Goal: Task Accomplishment & Management: Complete application form

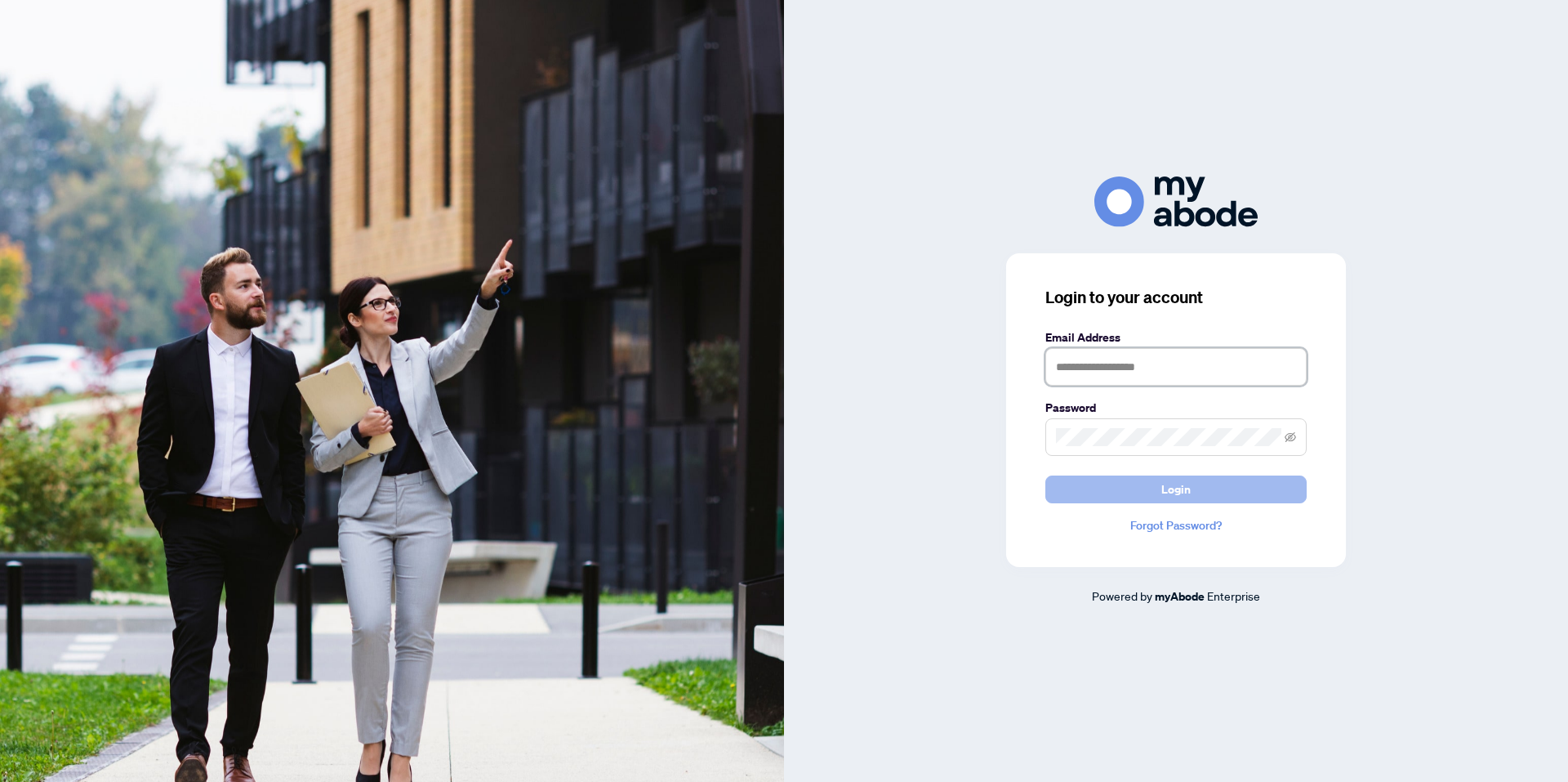
type input "**********"
click at [1137, 485] on button "Login" at bounding box center [1176, 489] width 262 height 28
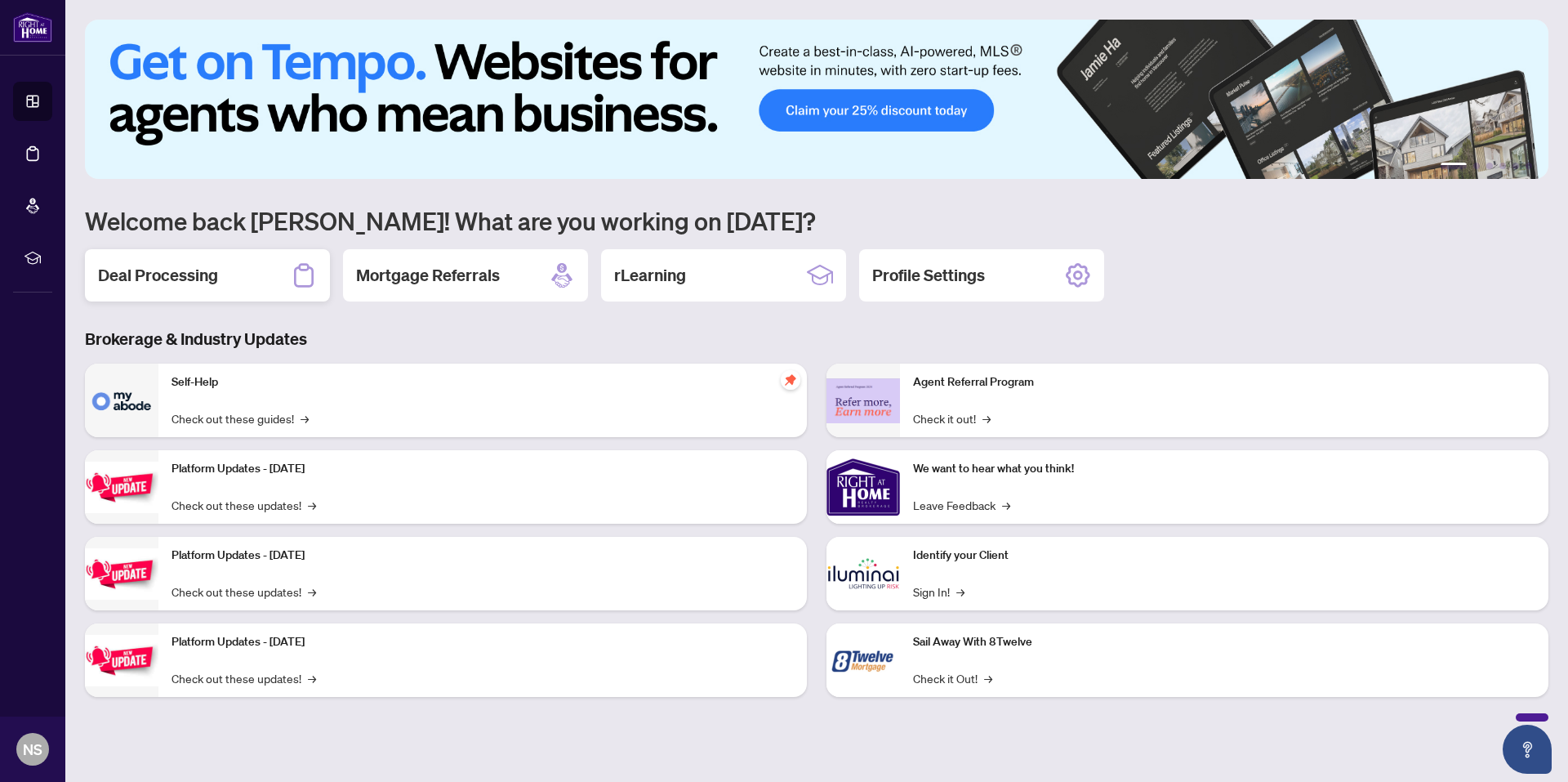
click at [229, 263] on div "Deal Processing" at bounding box center [207, 274] width 245 height 52
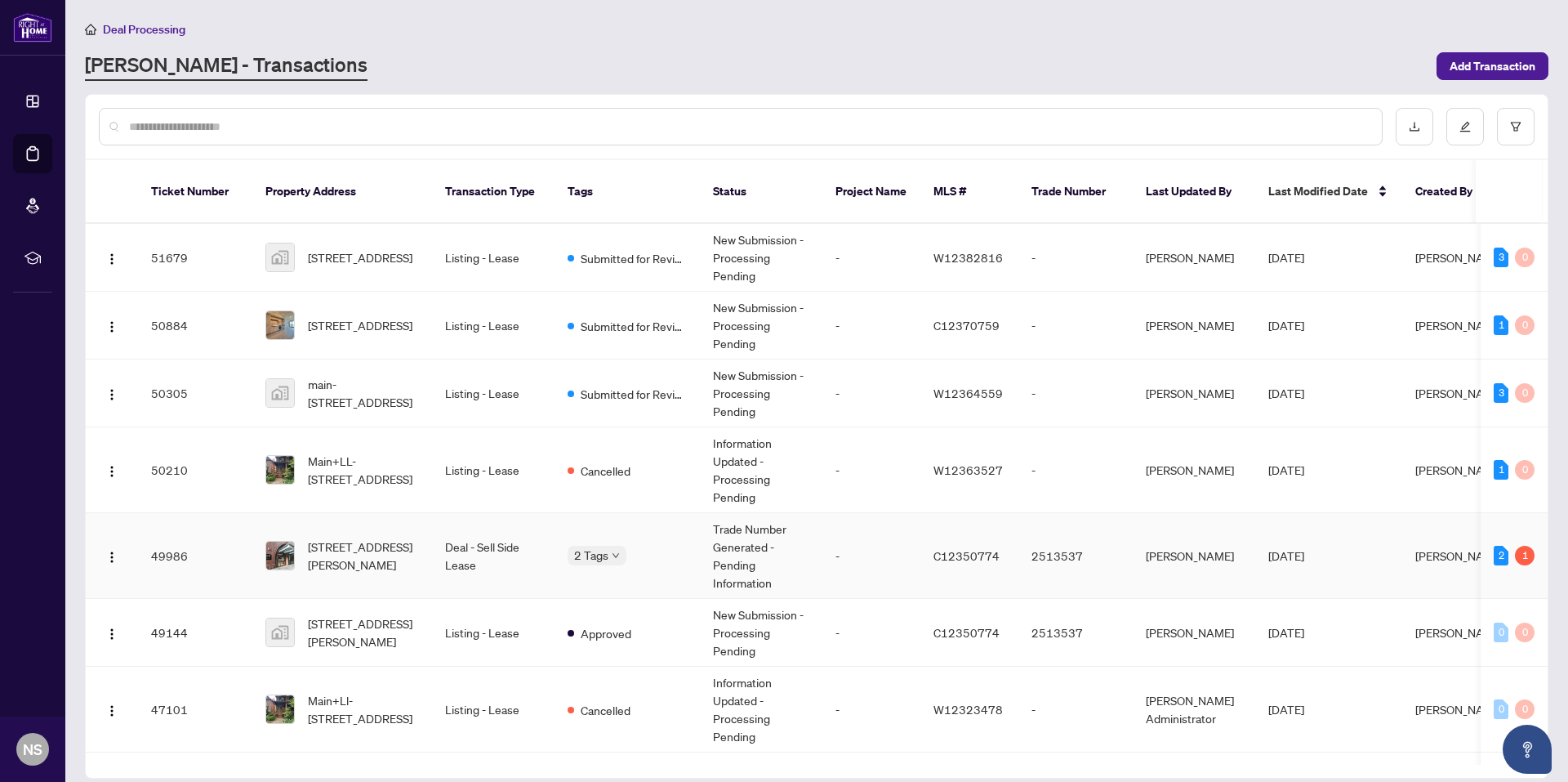
click at [388, 550] on span "[STREET_ADDRESS][PERSON_NAME]" at bounding box center [363, 555] width 111 height 36
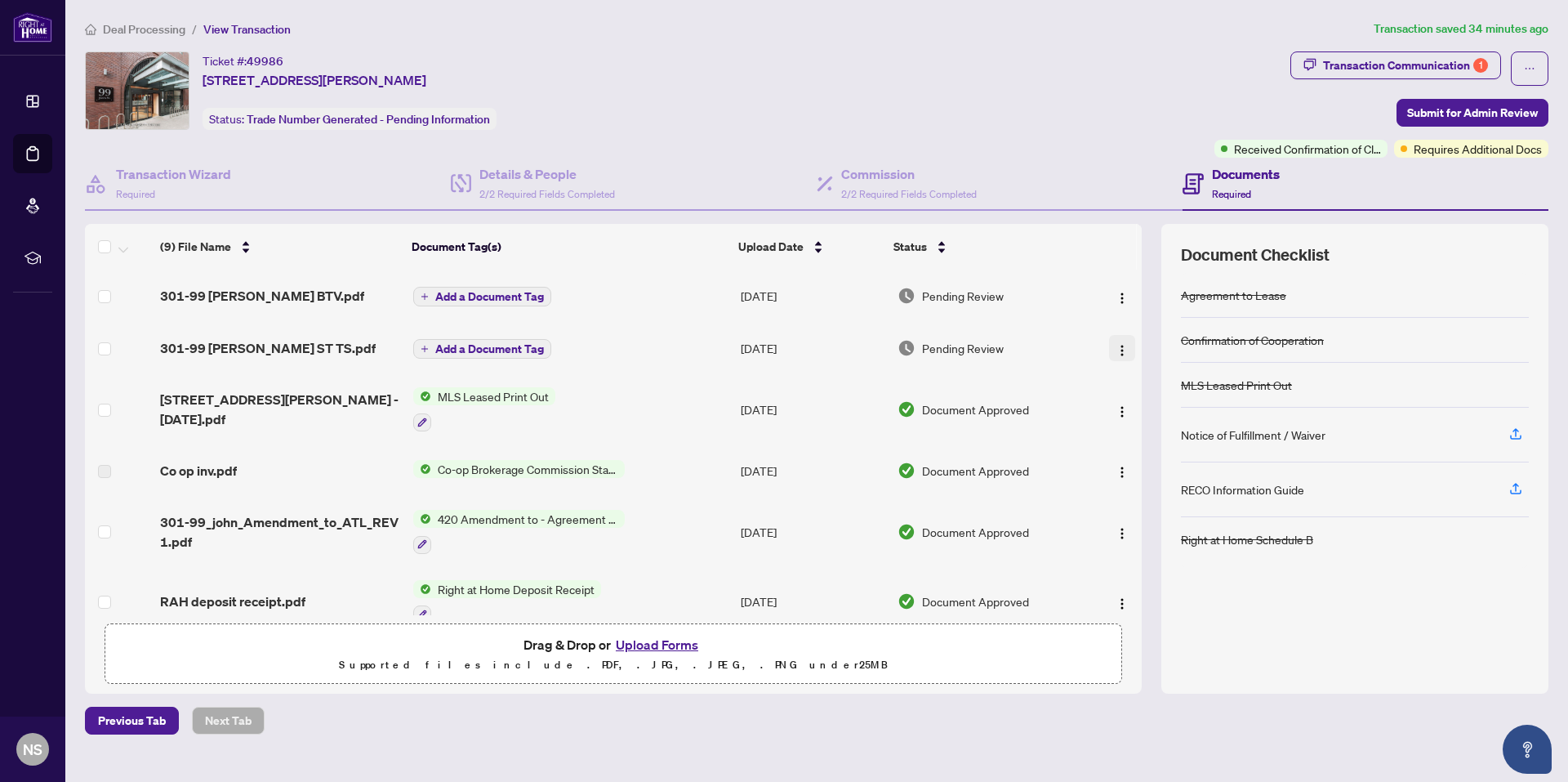
click at [1116, 350] on img "button" at bounding box center [1122, 350] width 13 height 13
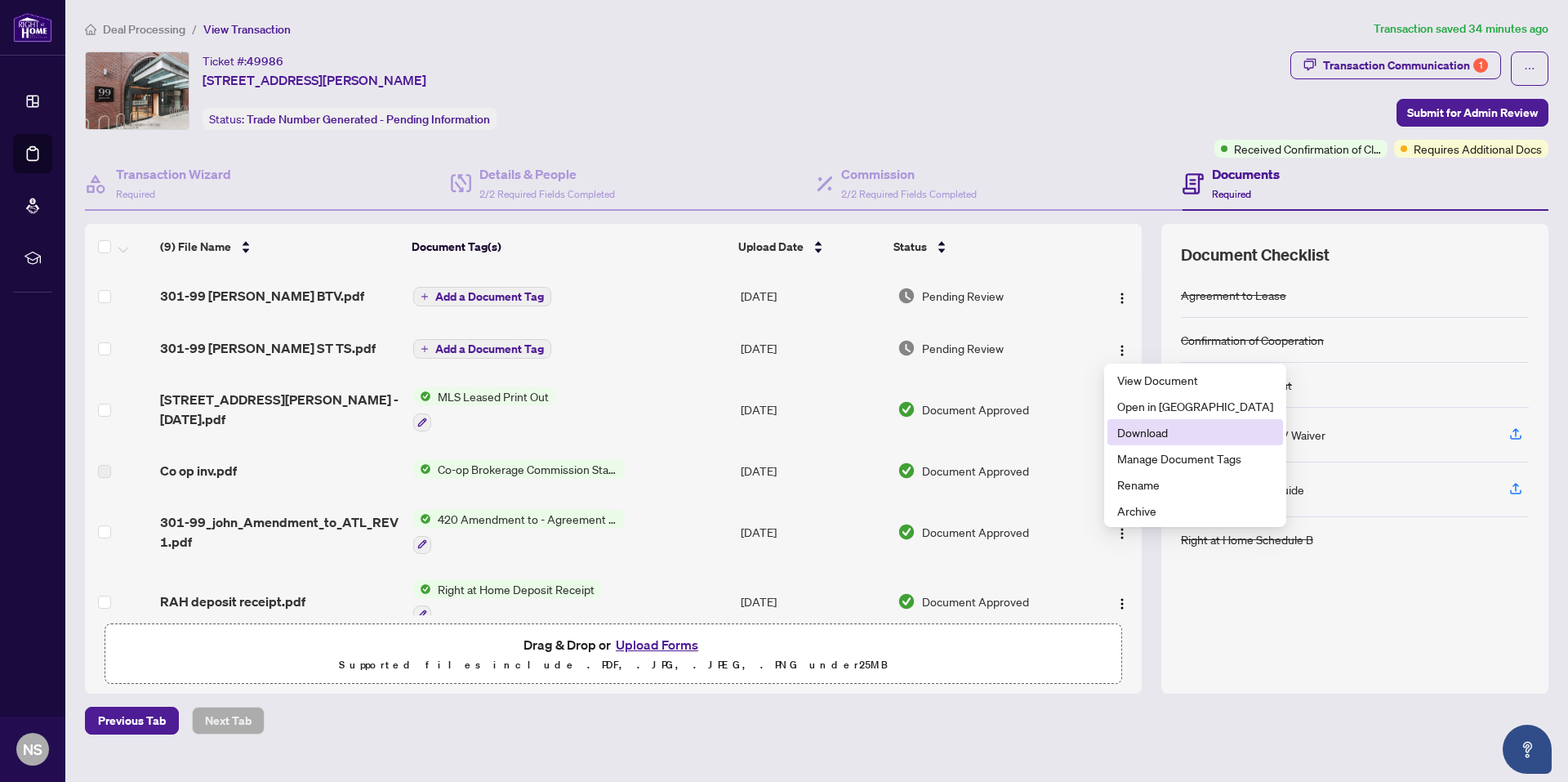
click at [1140, 431] on span "Download" at bounding box center [1196, 431] width 156 height 18
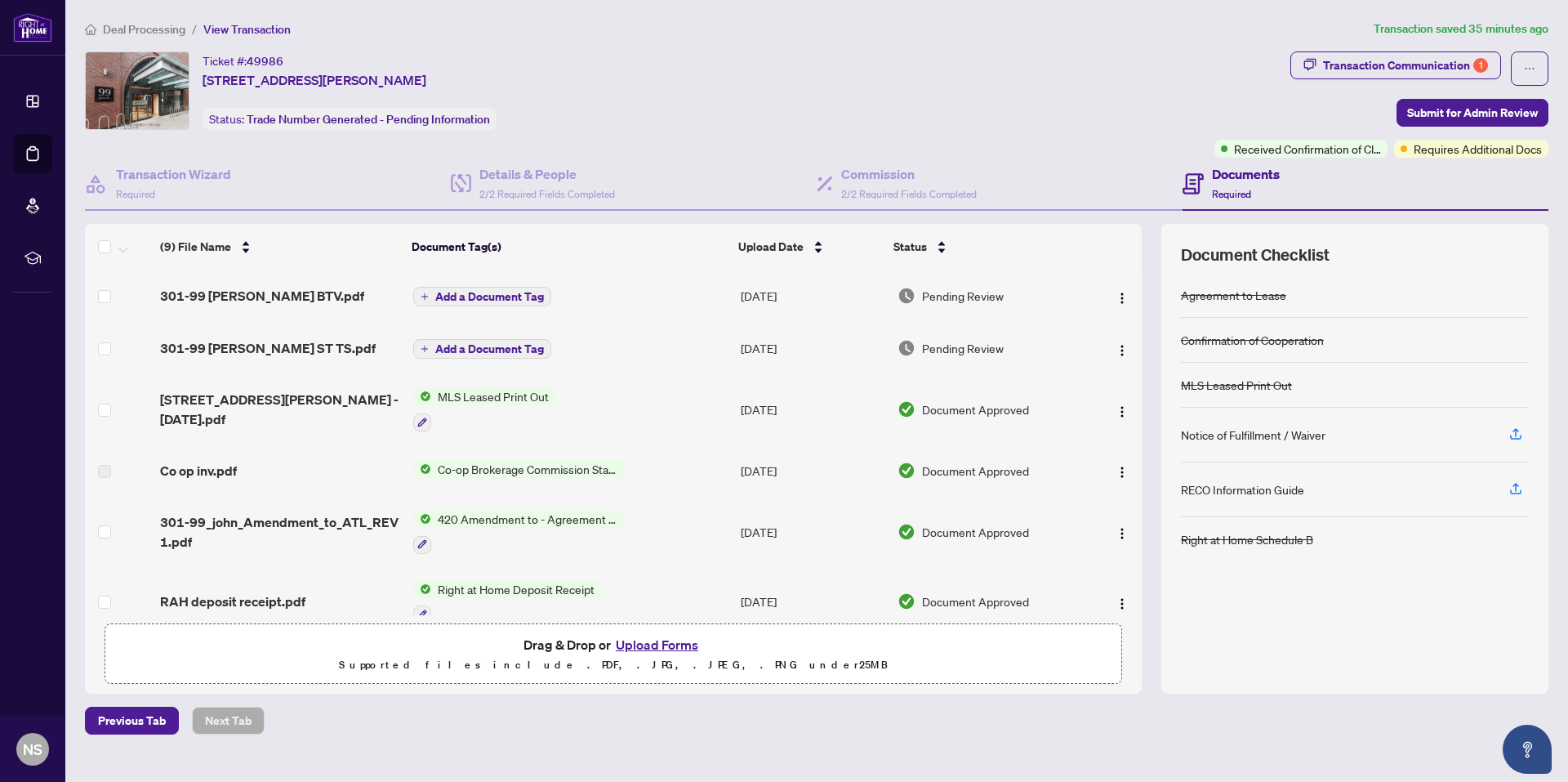
click at [646, 646] on button "Upload Forms" at bounding box center [657, 645] width 92 height 22
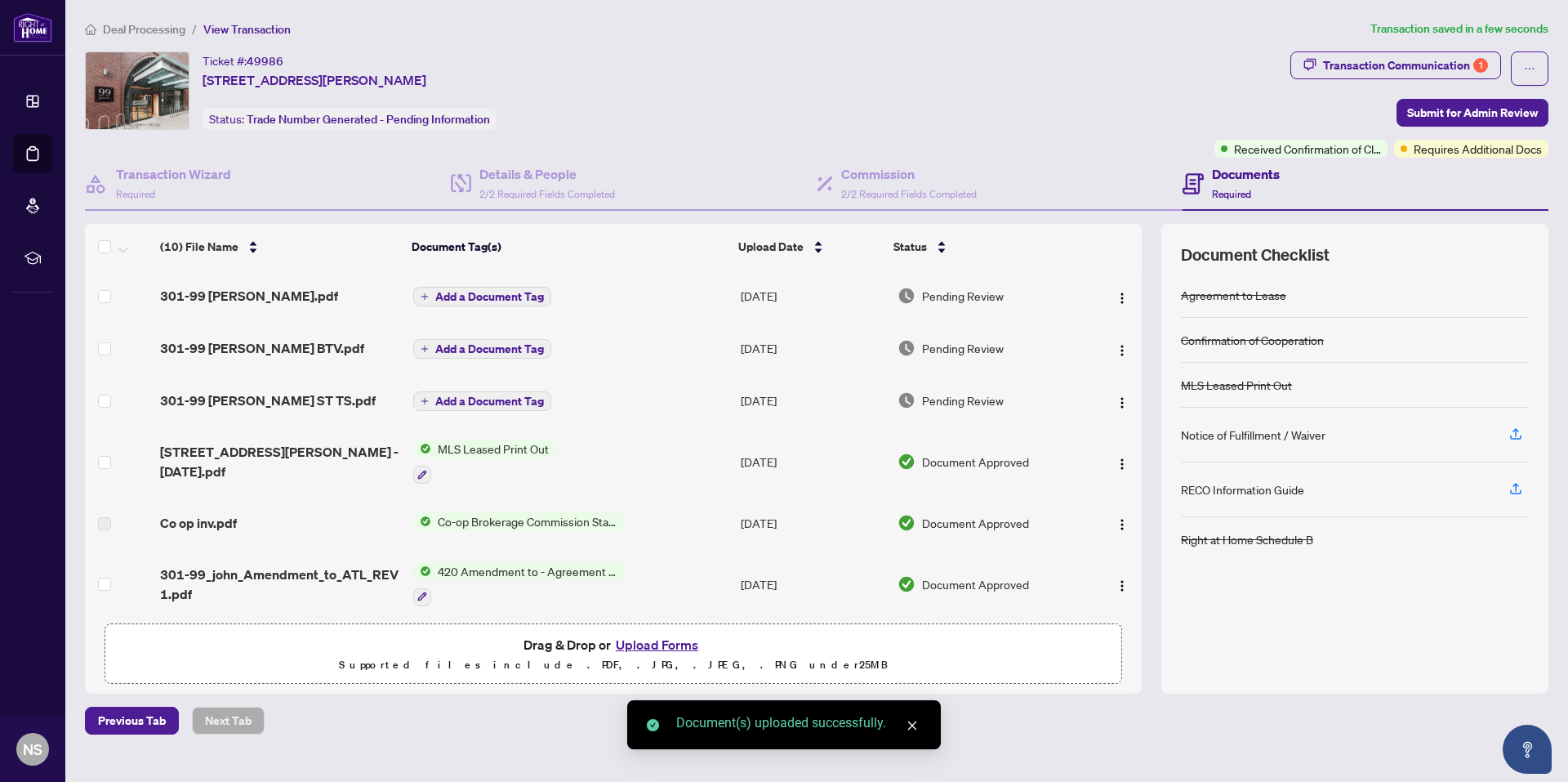
click at [528, 295] on span "Add a Document Tag" at bounding box center [490, 296] width 109 height 12
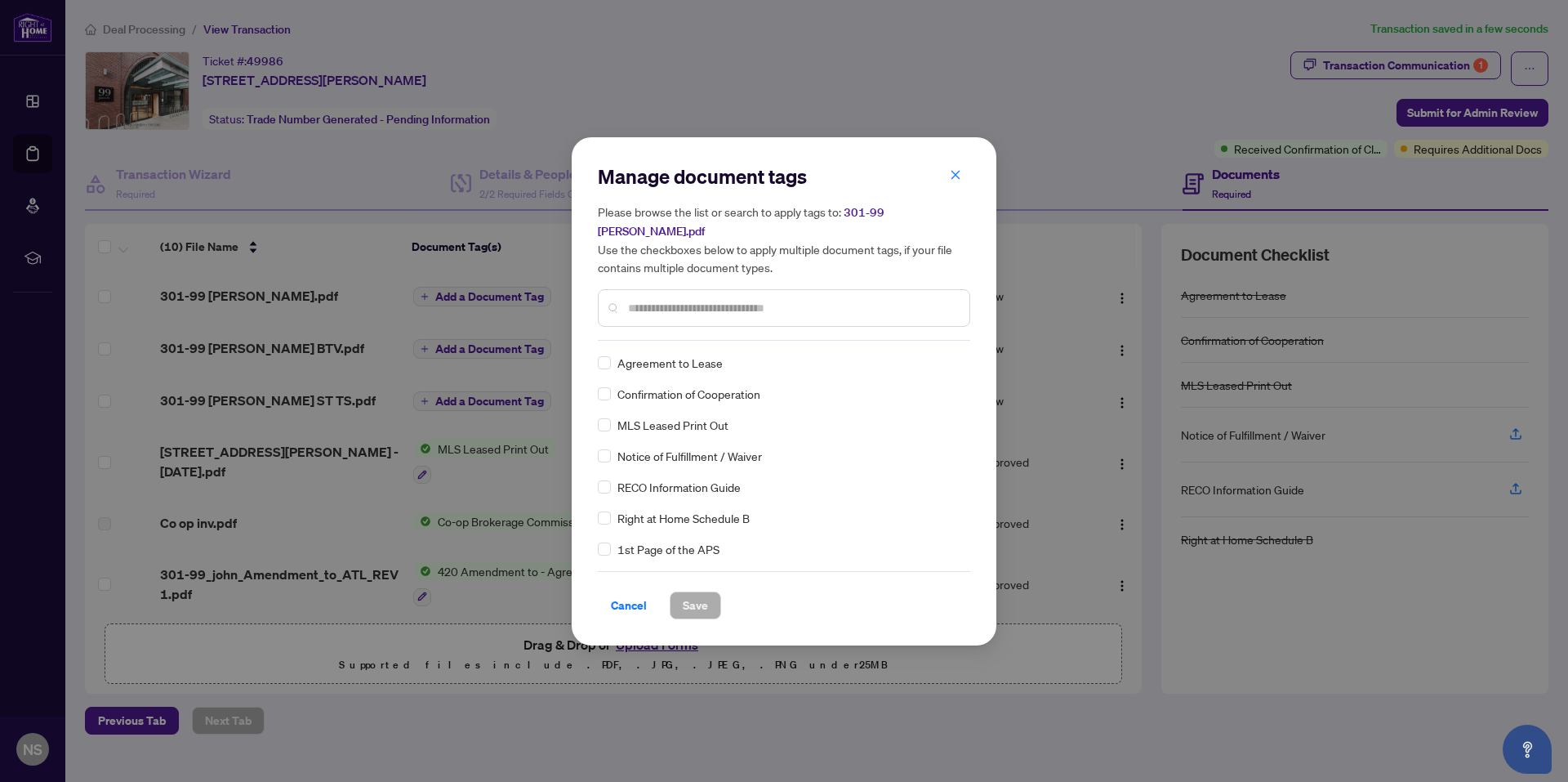
click at [737, 302] on input "text" at bounding box center [792, 308] width 329 height 18
type input "*****"
click at [689, 604] on span "Save" at bounding box center [695, 605] width 26 height 26
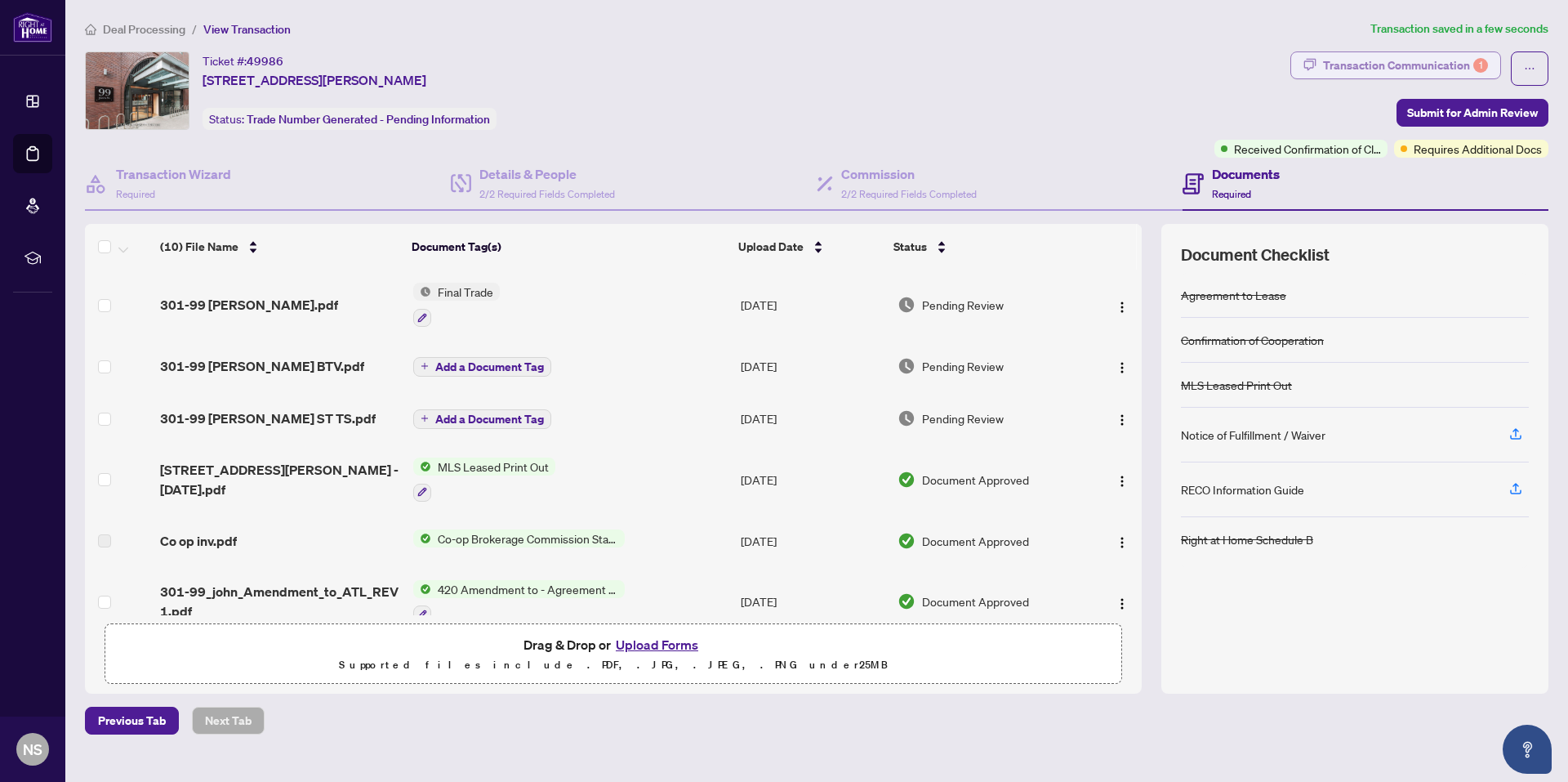
click at [1368, 57] on div "Transaction Communication 1" at bounding box center [1405, 65] width 165 height 26
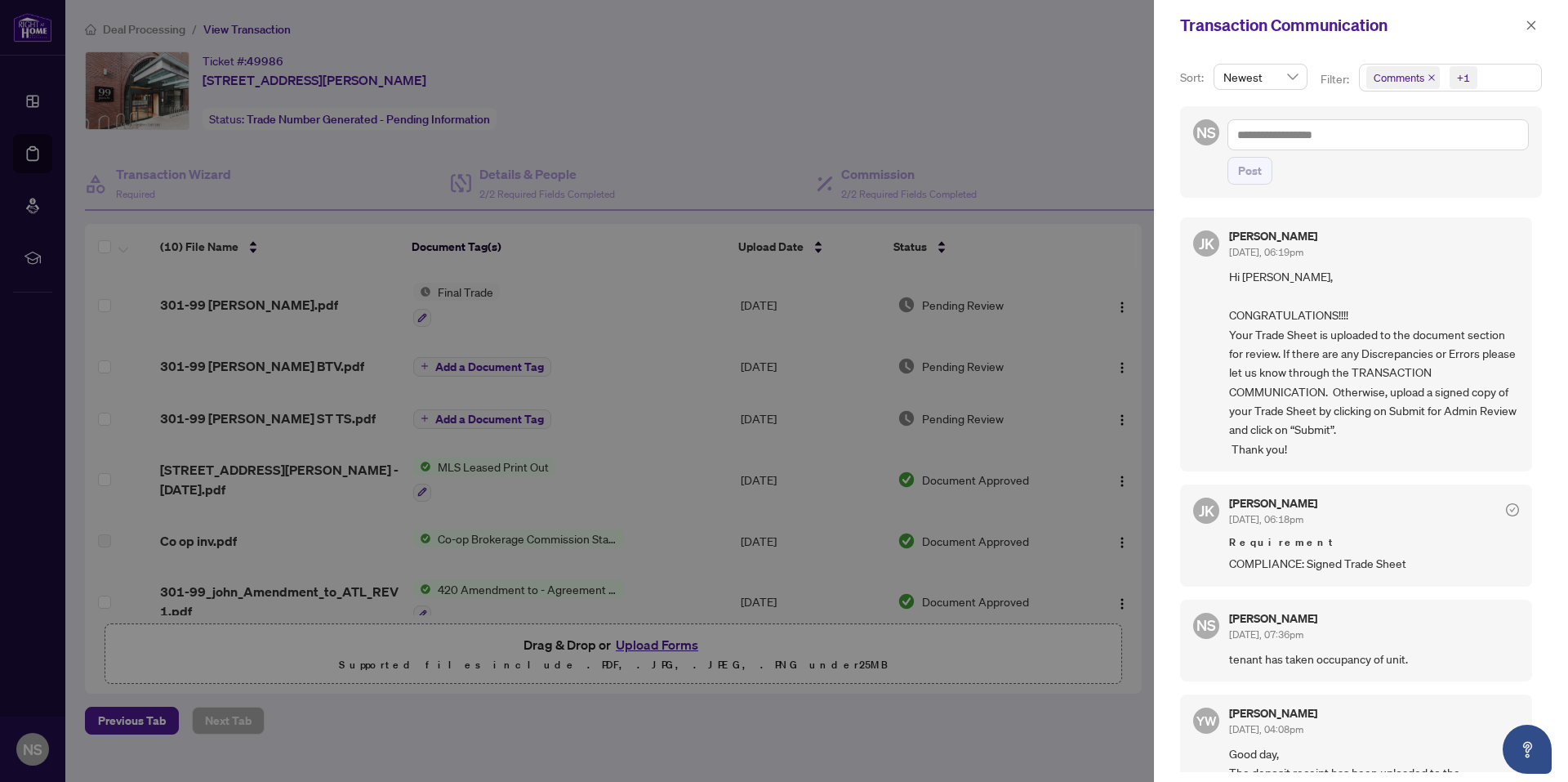
click at [295, 312] on div at bounding box center [784, 391] width 1568 height 782
click at [292, 302] on div at bounding box center [784, 391] width 1568 height 782
click at [1535, 31] on icon "close" at bounding box center [1531, 26] width 12 height 12
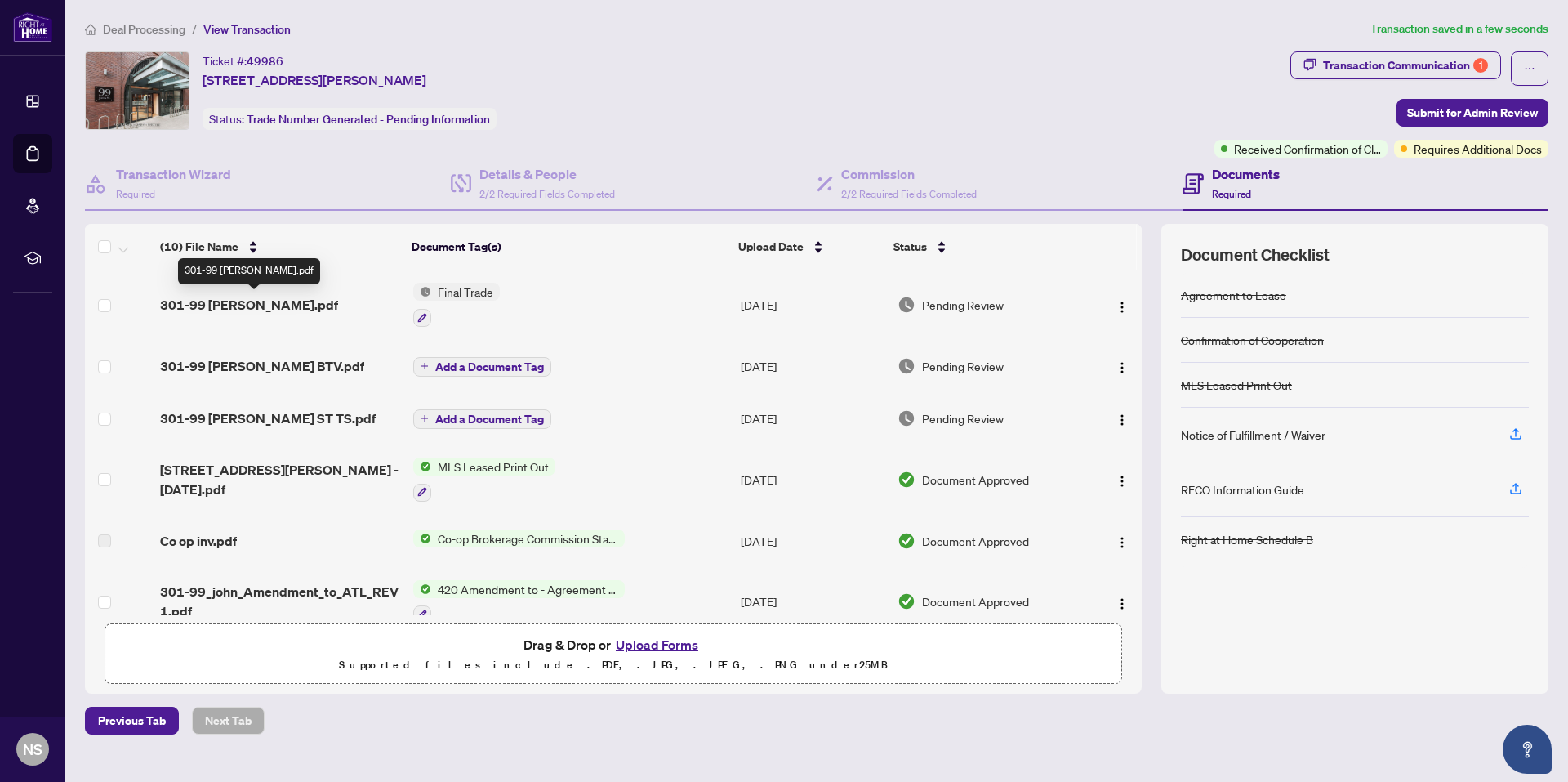
click at [210, 307] on span "301-99 [PERSON_NAME].pdf" at bounding box center [249, 305] width 178 height 20
click at [1492, 108] on span "Submit for Admin Review" at bounding box center [1472, 113] width 130 height 26
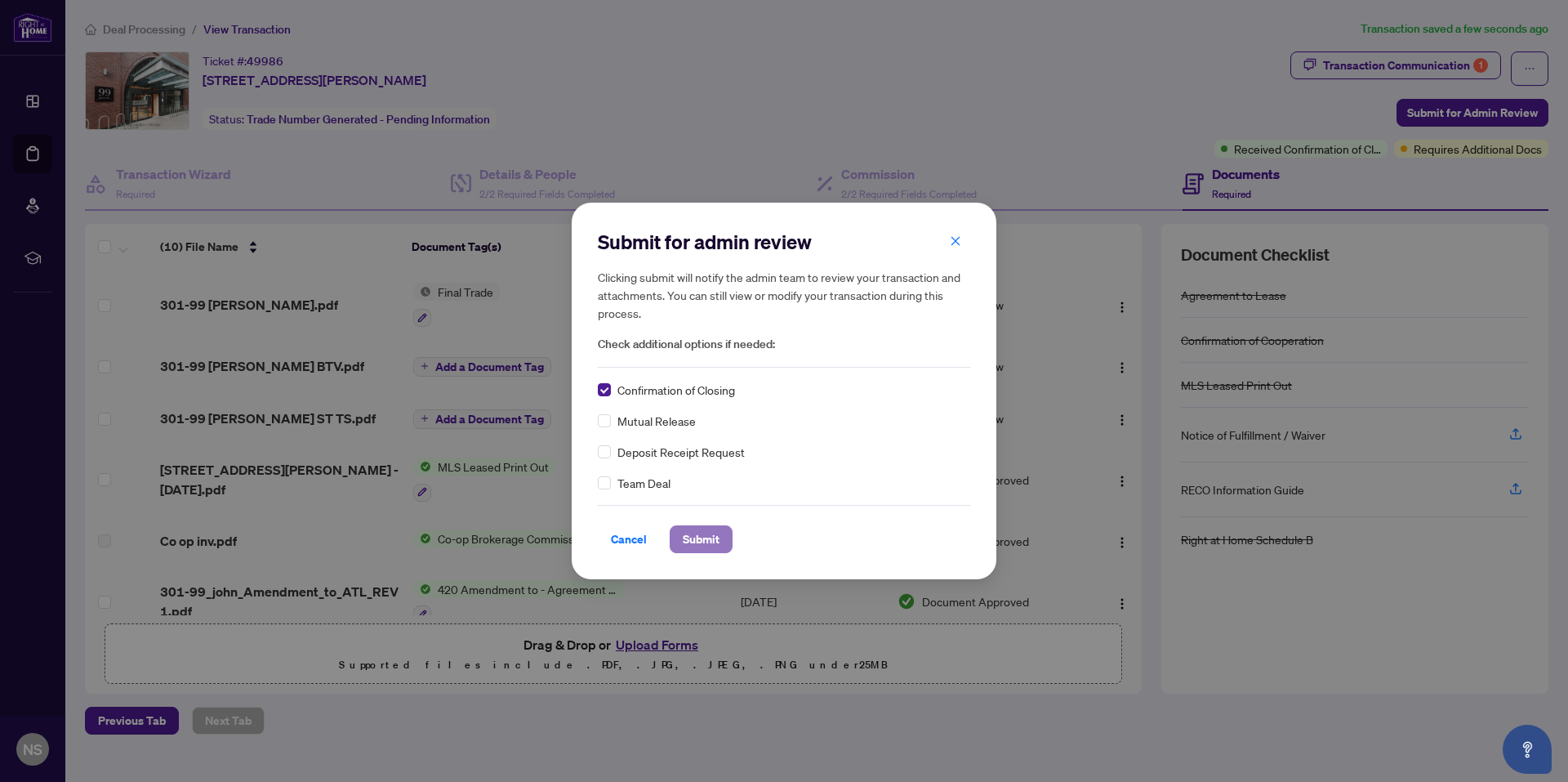
click at [706, 541] on span "Submit" at bounding box center [700, 539] width 37 height 26
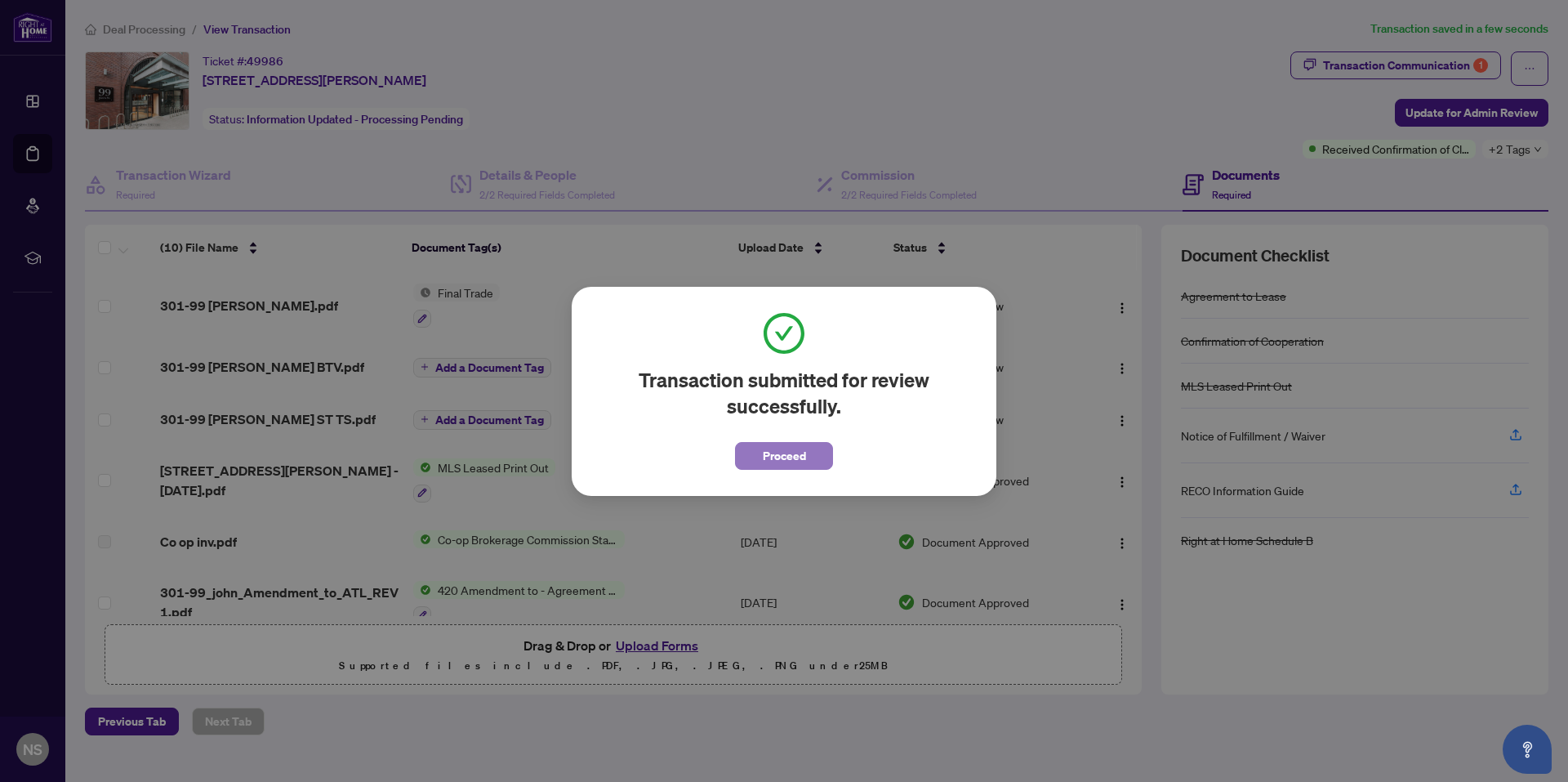
click at [788, 452] on span "Proceed" at bounding box center [785, 455] width 43 height 26
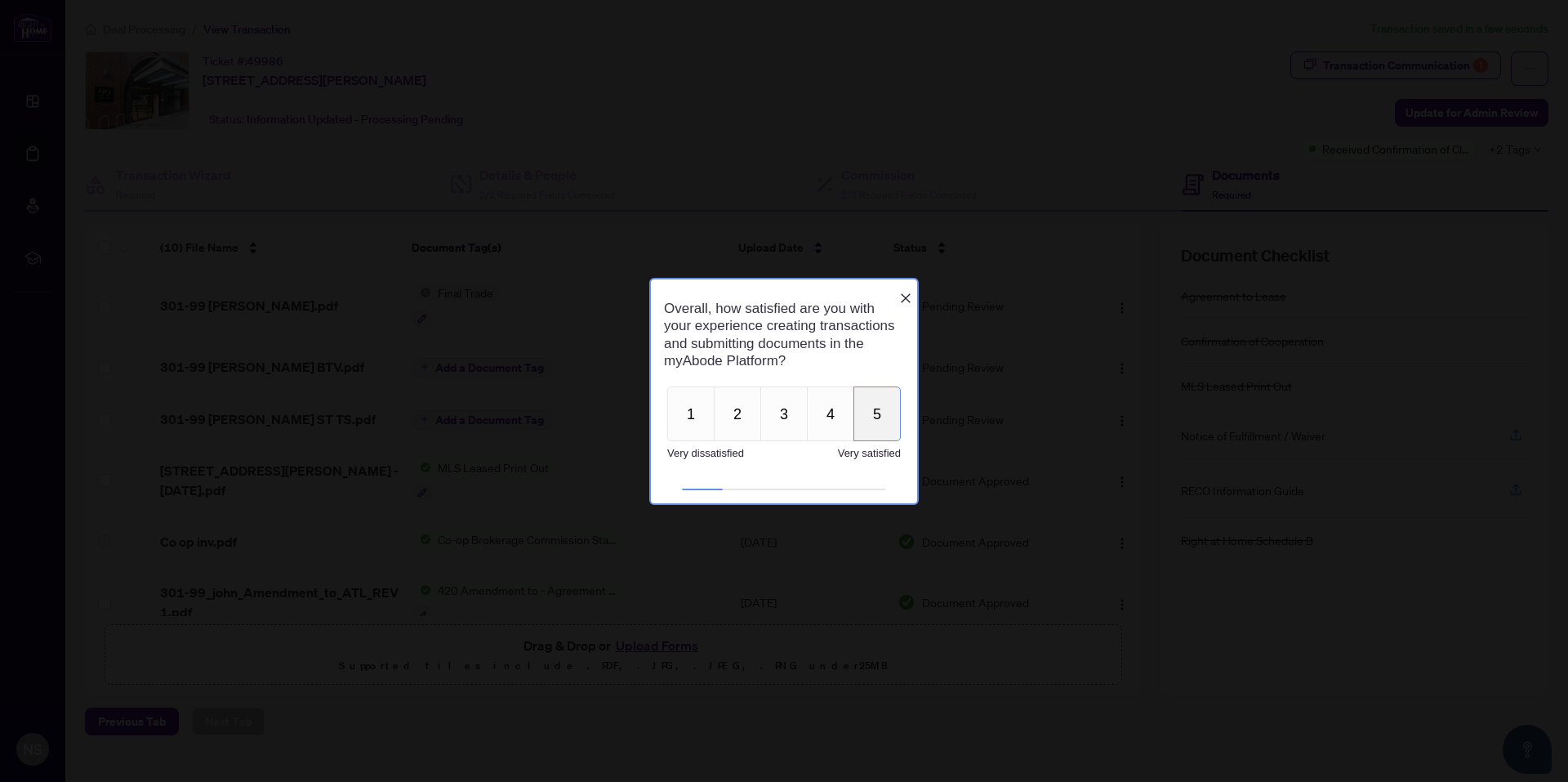
click at [874, 430] on button "5" at bounding box center [877, 413] width 47 height 54
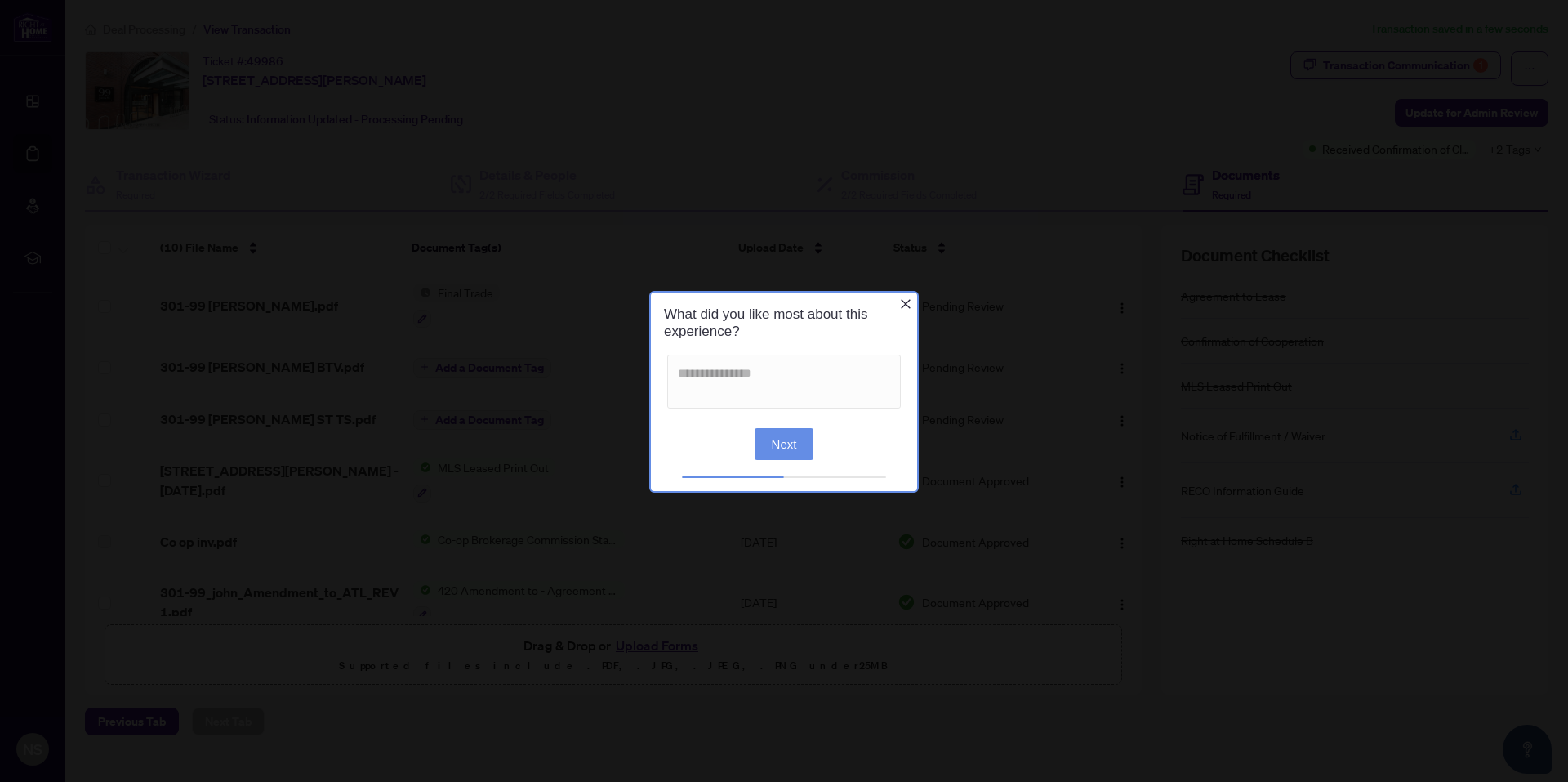
click at [901, 307] on icon "Close button" at bounding box center [905, 302] width 13 height 13
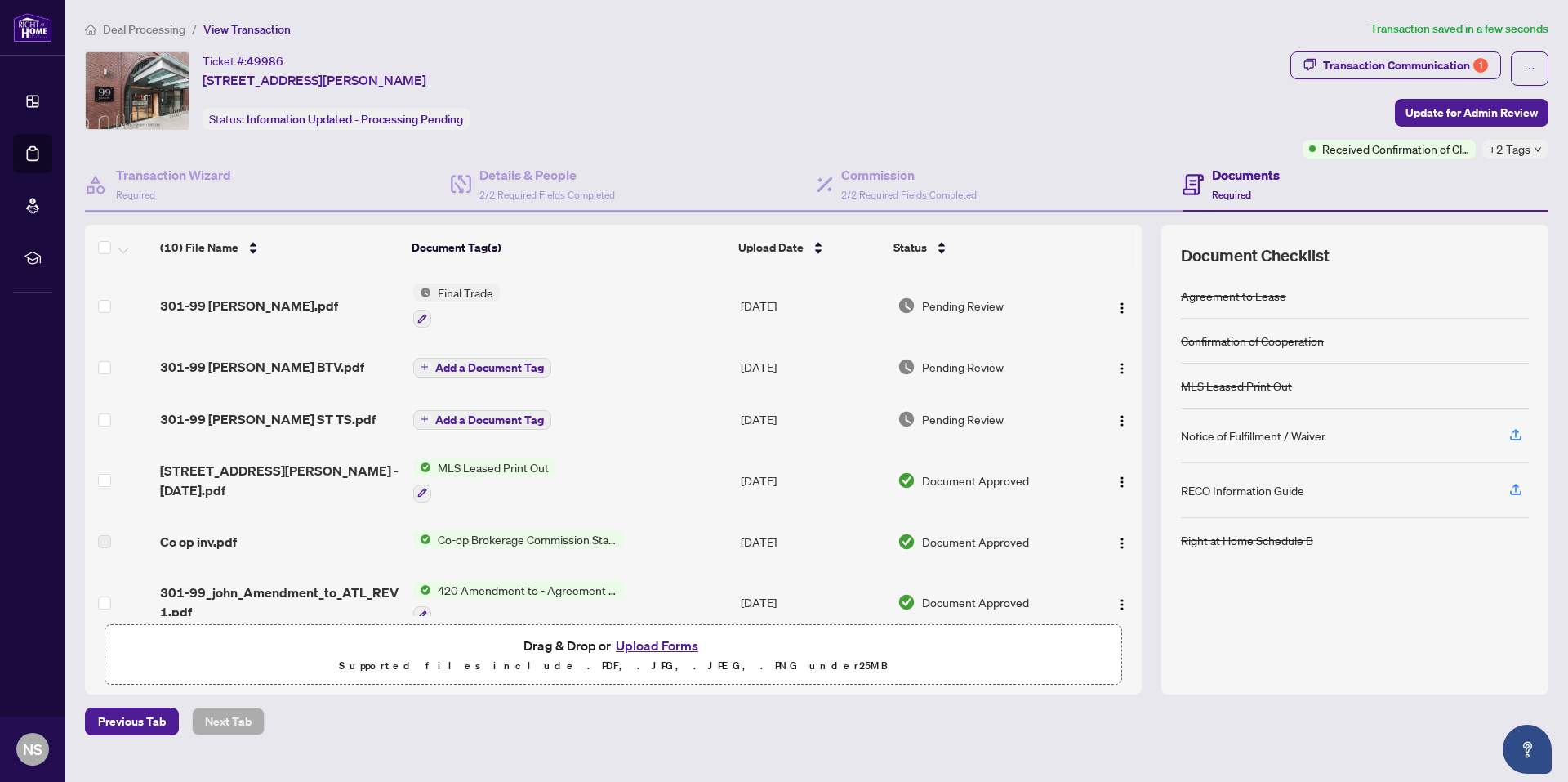
click at [170, 35] on span "Deal Processing" at bounding box center [144, 29] width 83 height 15
